Goal: Information Seeking & Learning: Learn about a topic

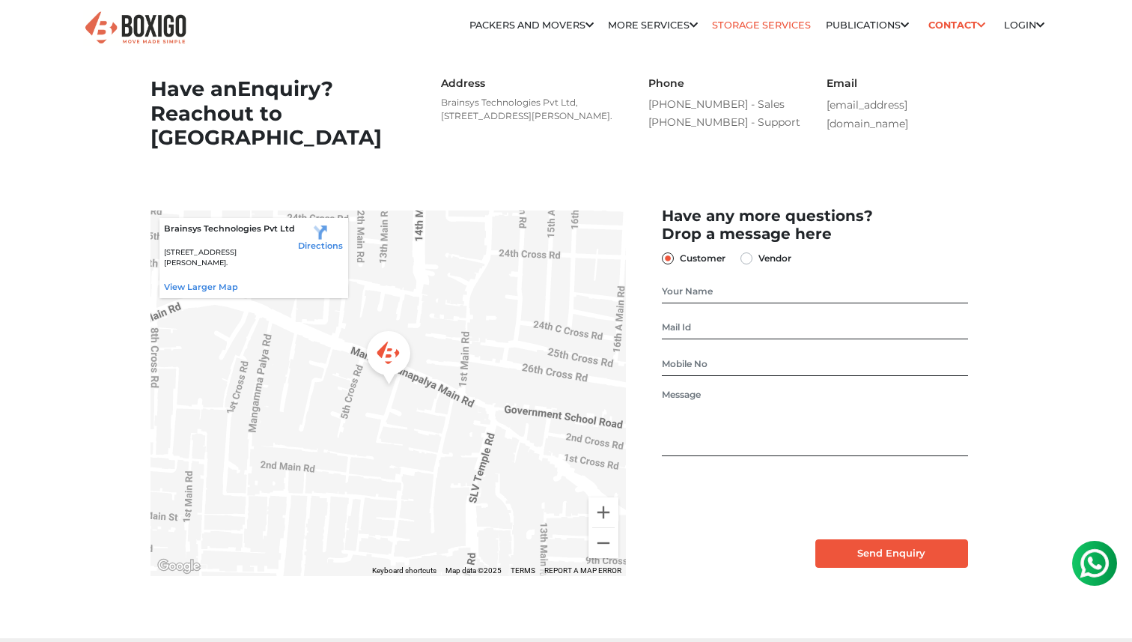
click at [737, 23] on link "Storage Services" at bounding box center [761, 24] width 99 height 11
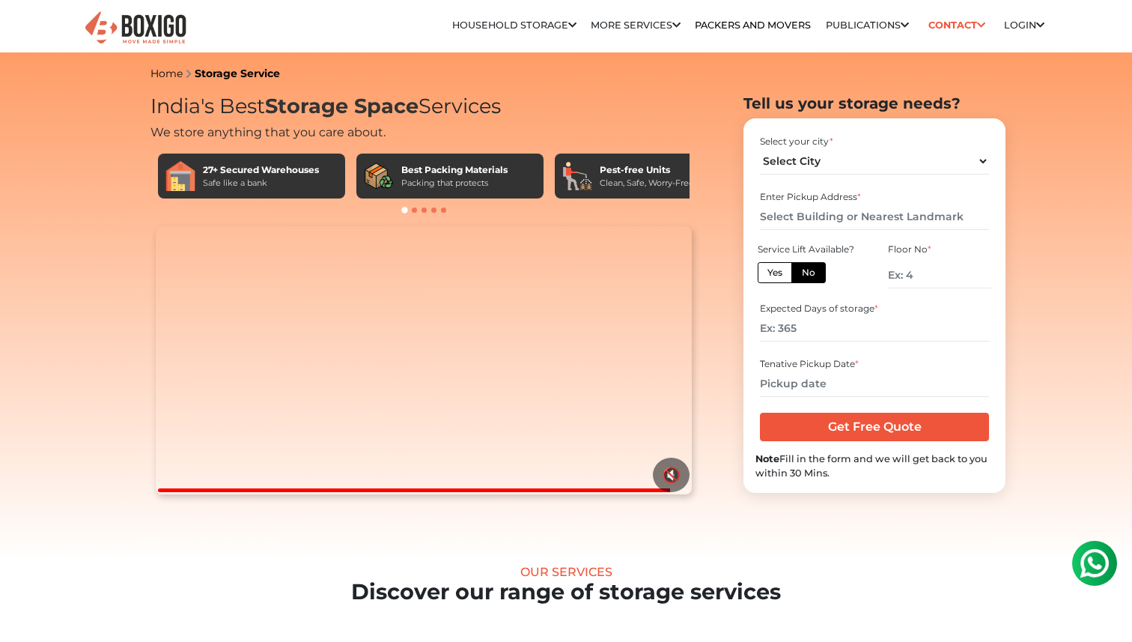
click at [551, 492] on div at bounding box center [414, 490] width 512 height 4
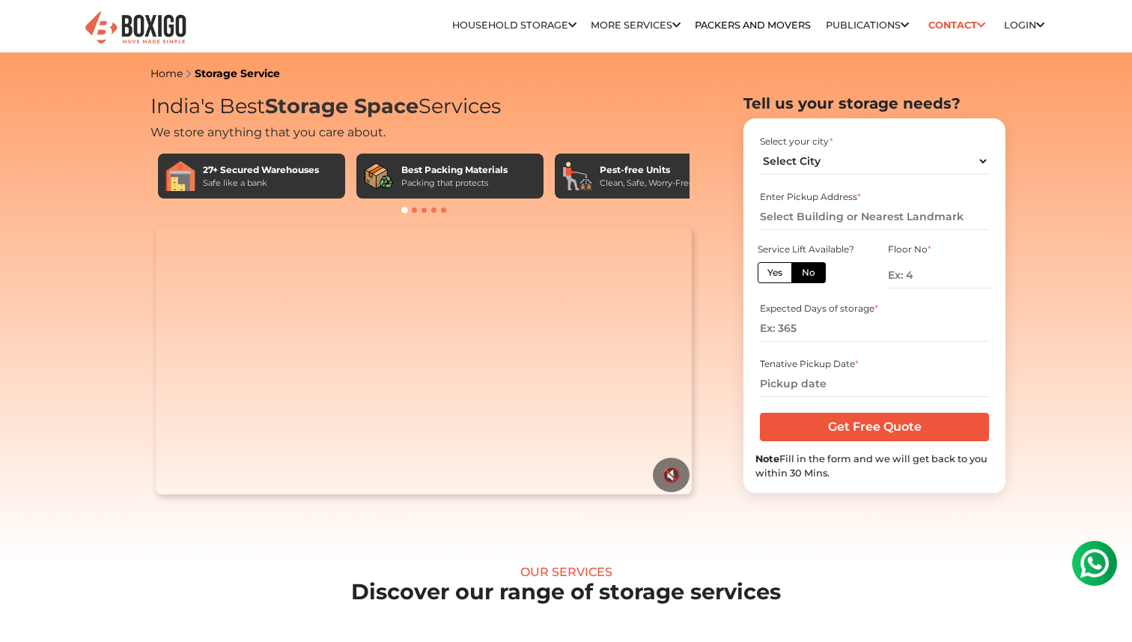
click at [578, 492] on div at bounding box center [423, 490] width 531 height 4
click at [486, 429] on video "Your browser does not support the video tag." at bounding box center [423, 360] width 535 height 268
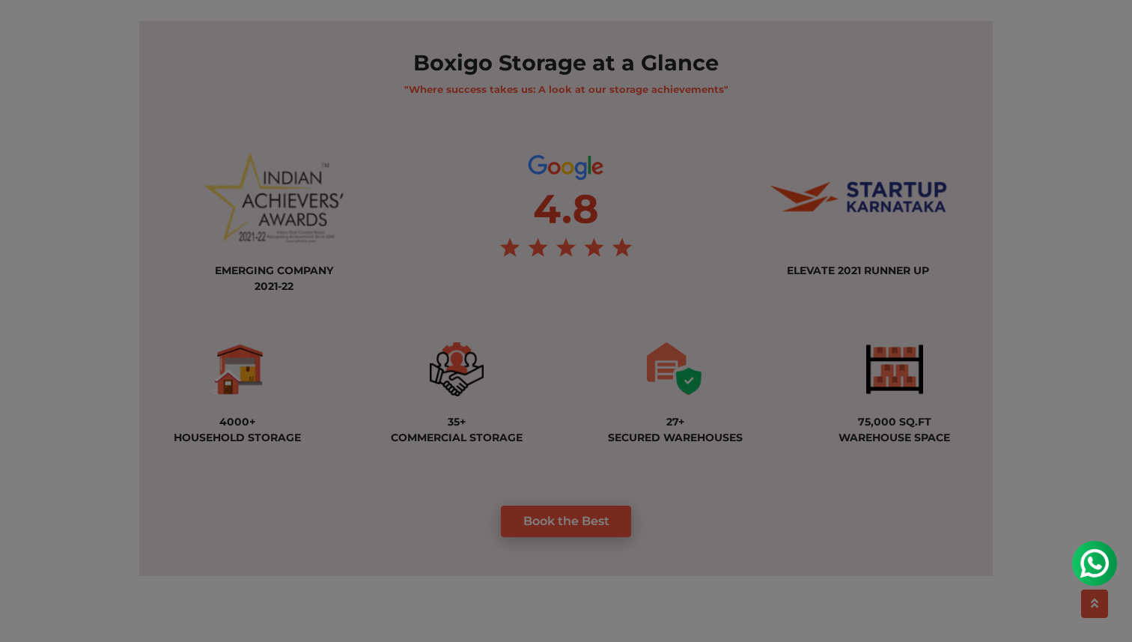
scroll to position [1000, 0]
